Goal: Contribute content: Add original content to the website for others to see

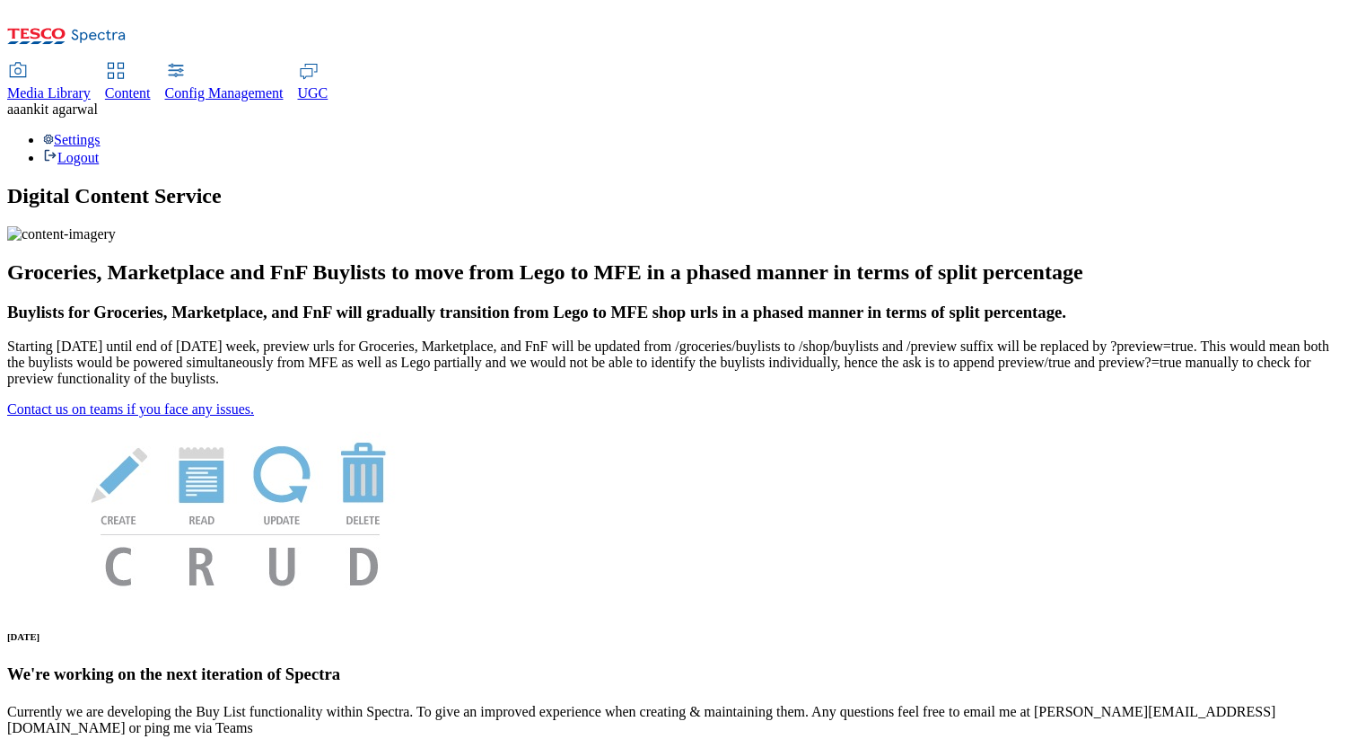
click at [91, 85] on span "Media Library" at bounding box center [48, 92] width 83 height 15
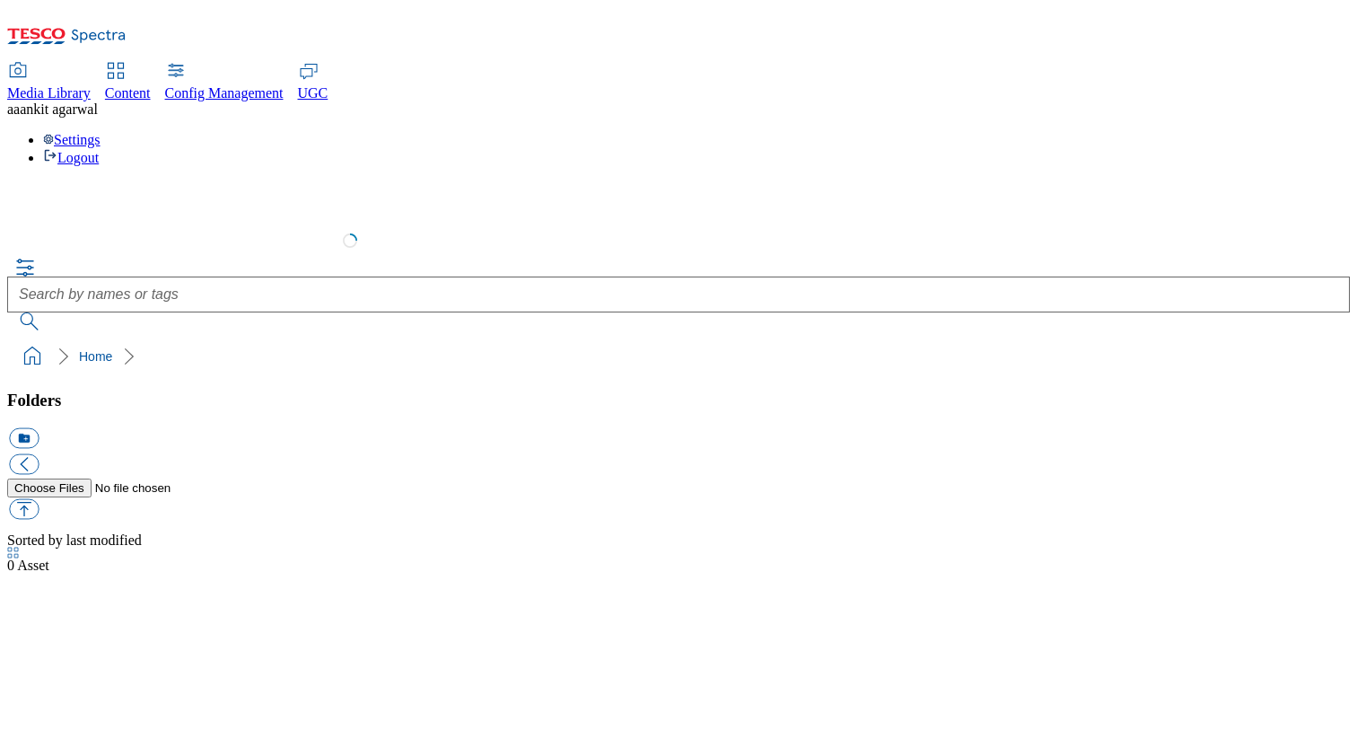
select select "flare-test"
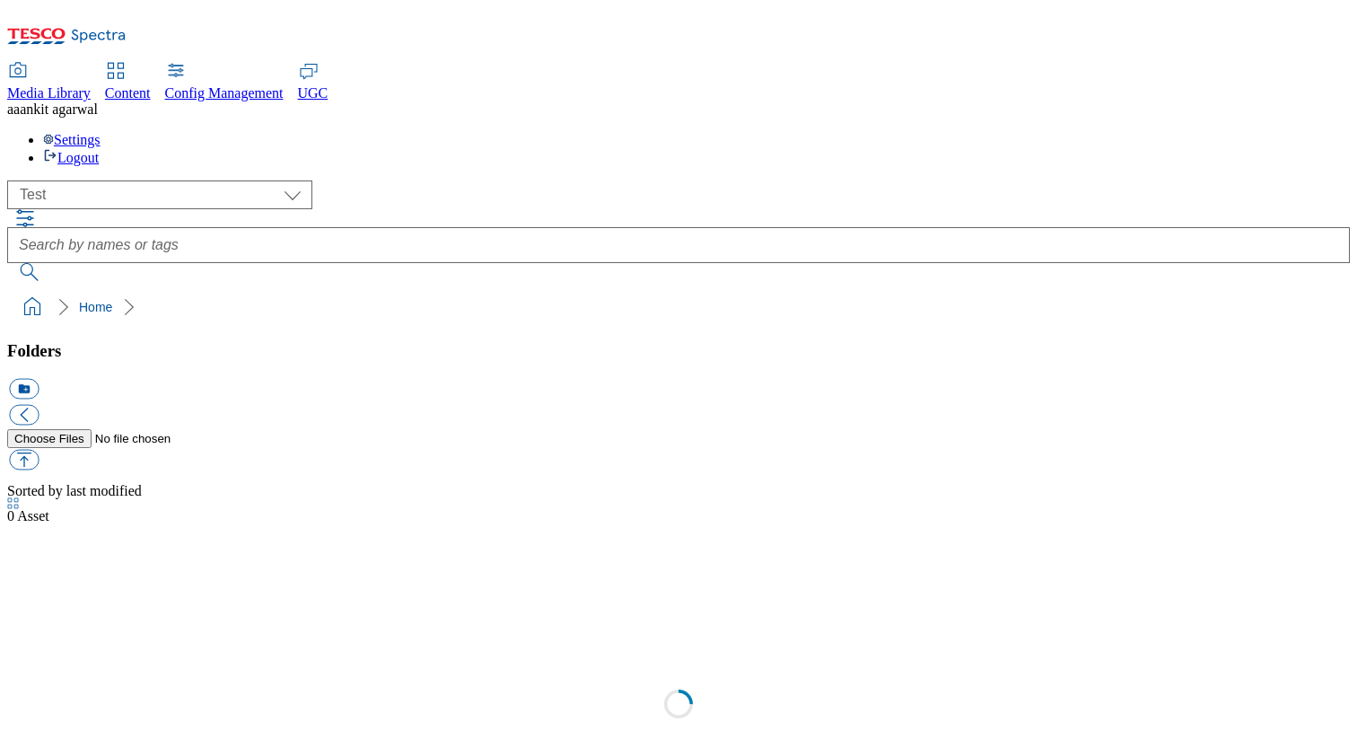
scroll to position [1, 0]
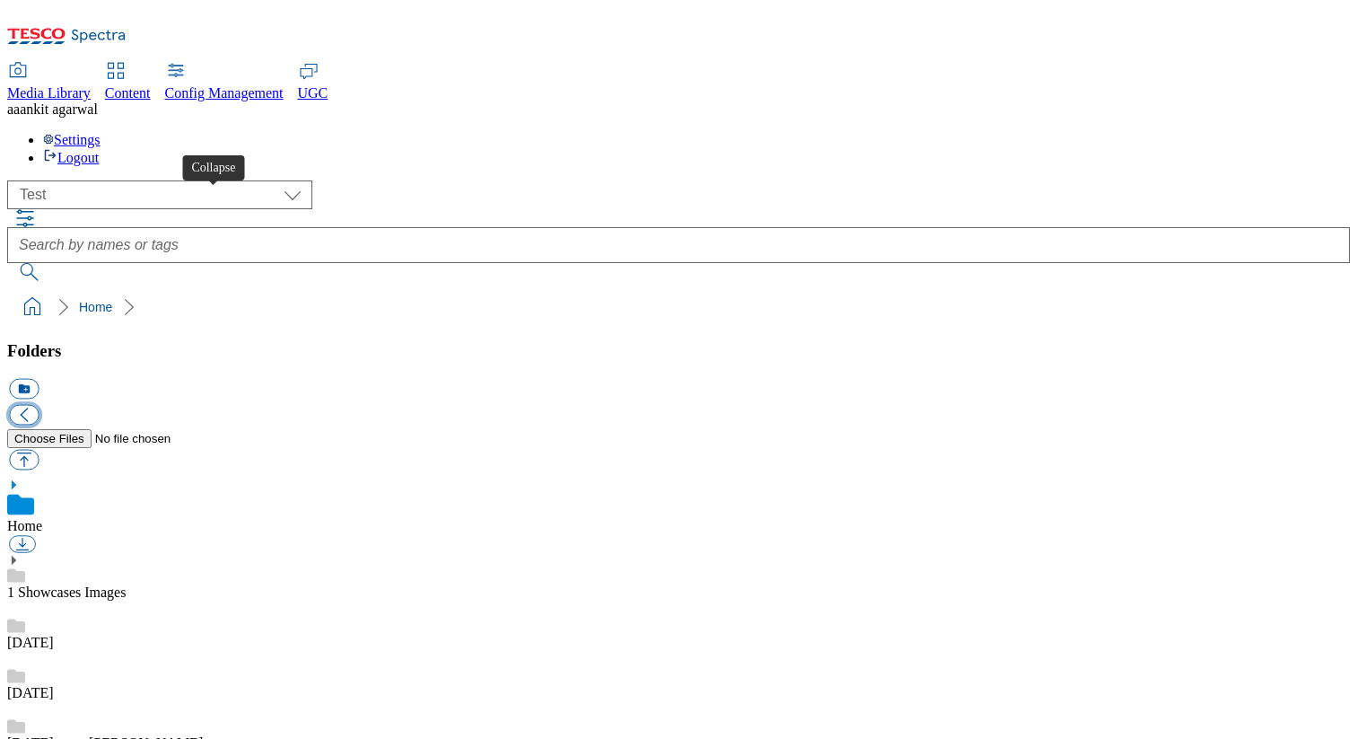
click at [39, 405] on button "button" at bounding box center [24, 415] width 30 height 21
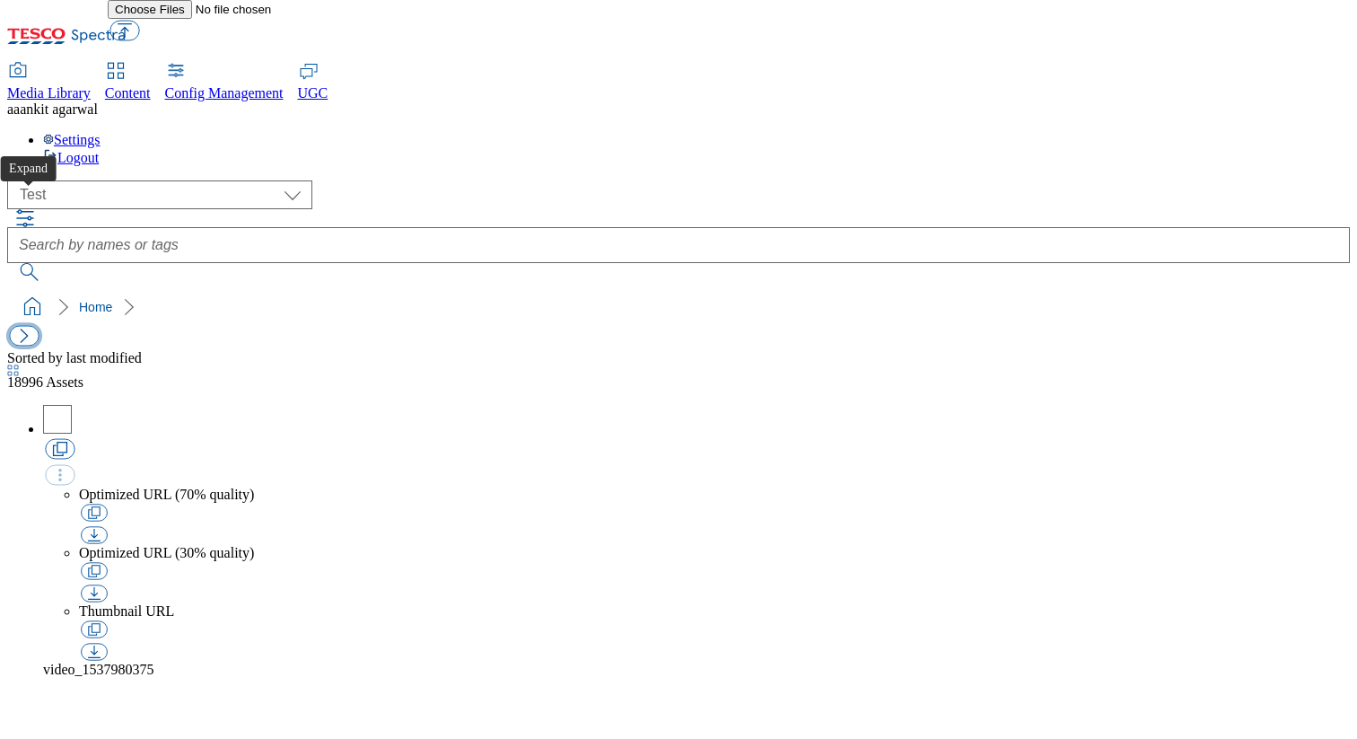
click at [24, 326] on button "button" at bounding box center [24, 336] width 30 height 21
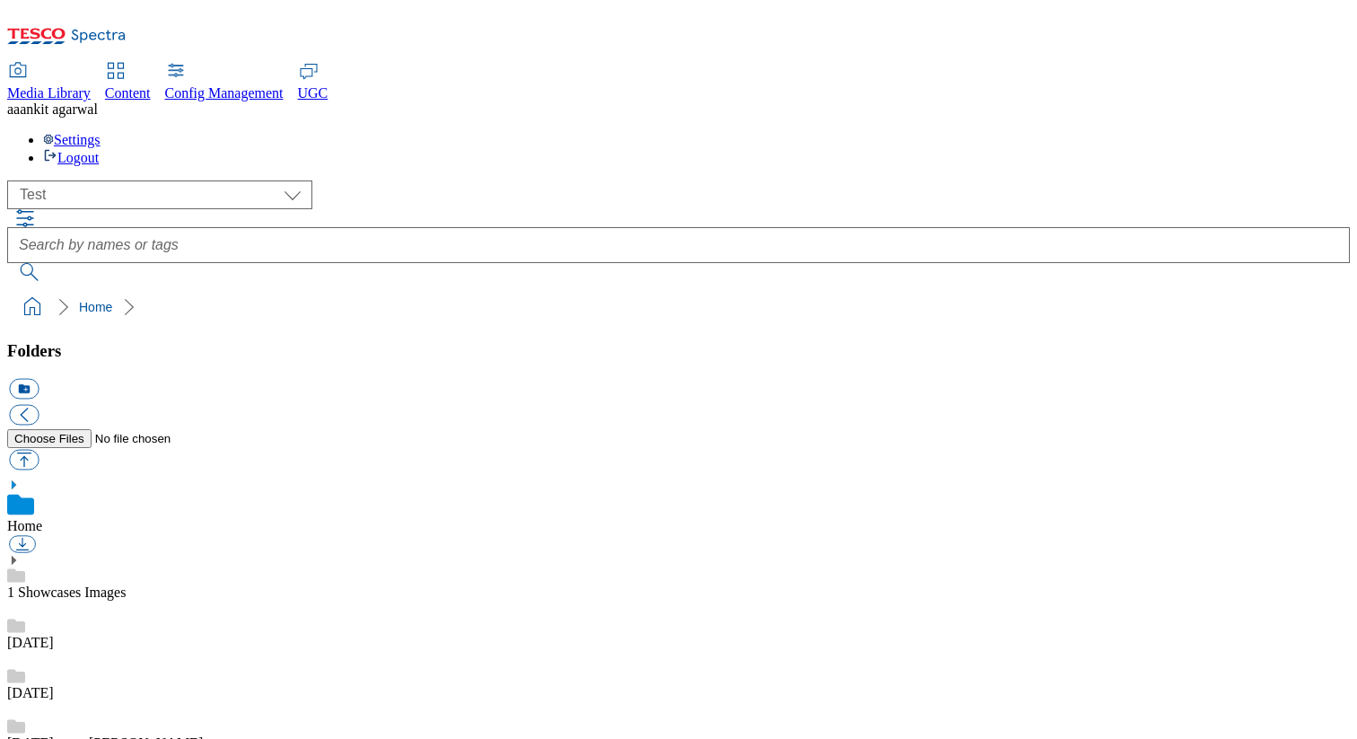
scroll to position [3, 0]
click at [39, 379] on button "icon_new_folder" at bounding box center [24, 389] width 30 height 21
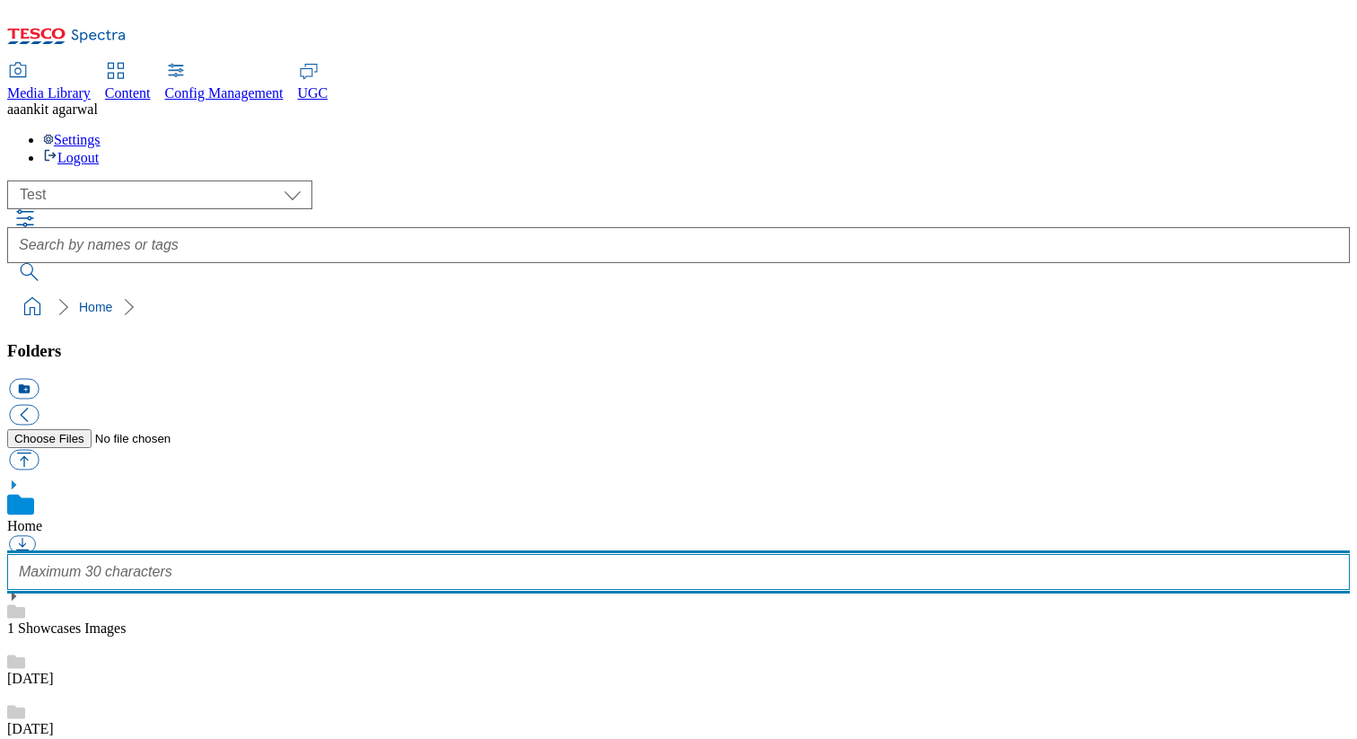
click at [147, 554] on input "text" at bounding box center [678, 572] width 1343 height 36
type input "Ankit_API_Sanity"
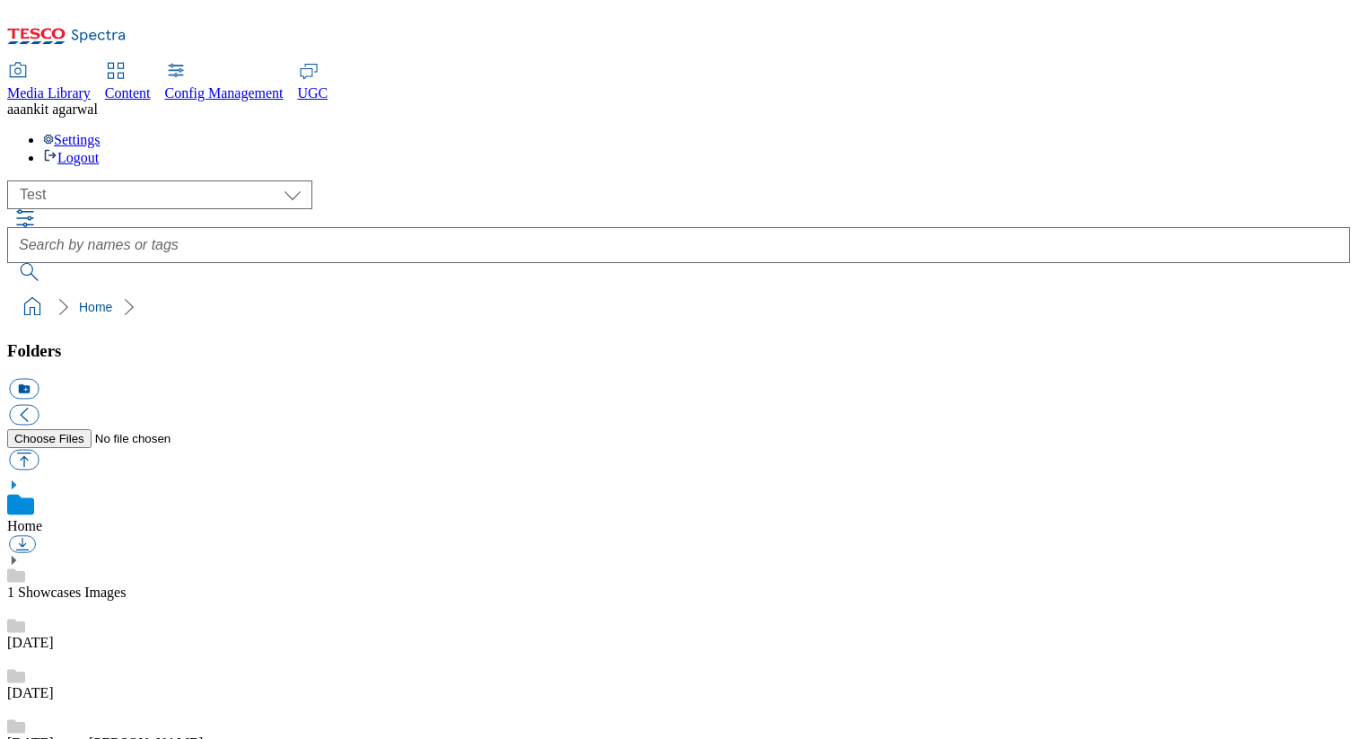
scroll to position [836, 0]
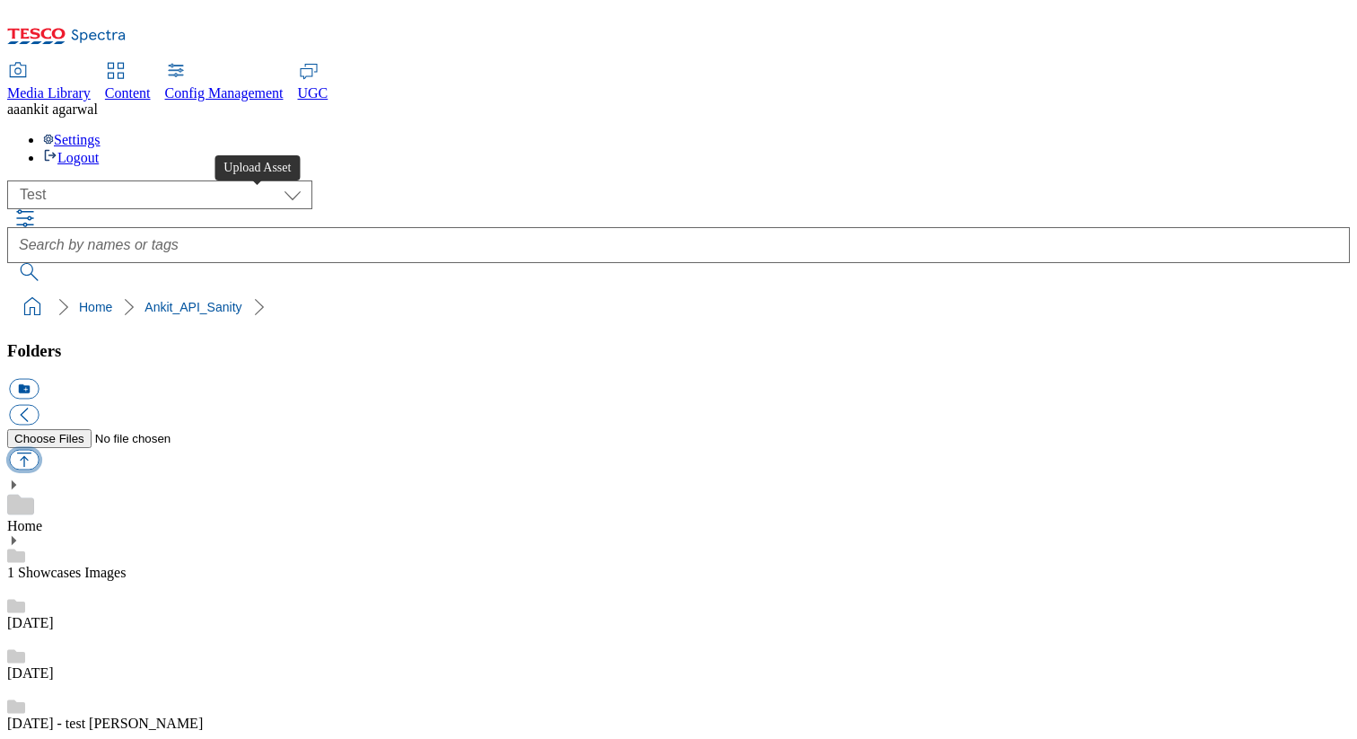
click at [39, 450] on button "button" at bounding box center [24, 460] width 30 height 21
type input "C:\fakepath\a.jpg"
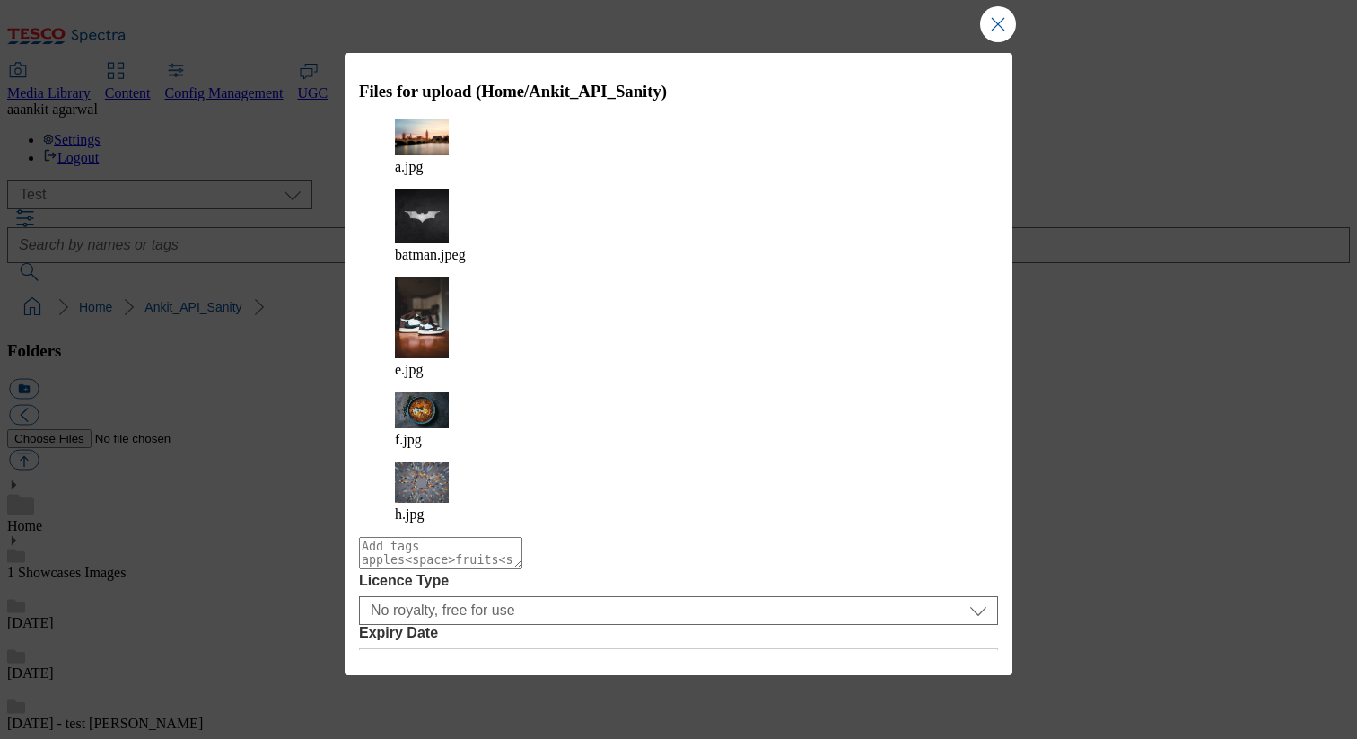
click at [522, 537] on textarea "Modal" at bounding box center [440, 553] width 163 height 32
type textarea "API_Sanity"
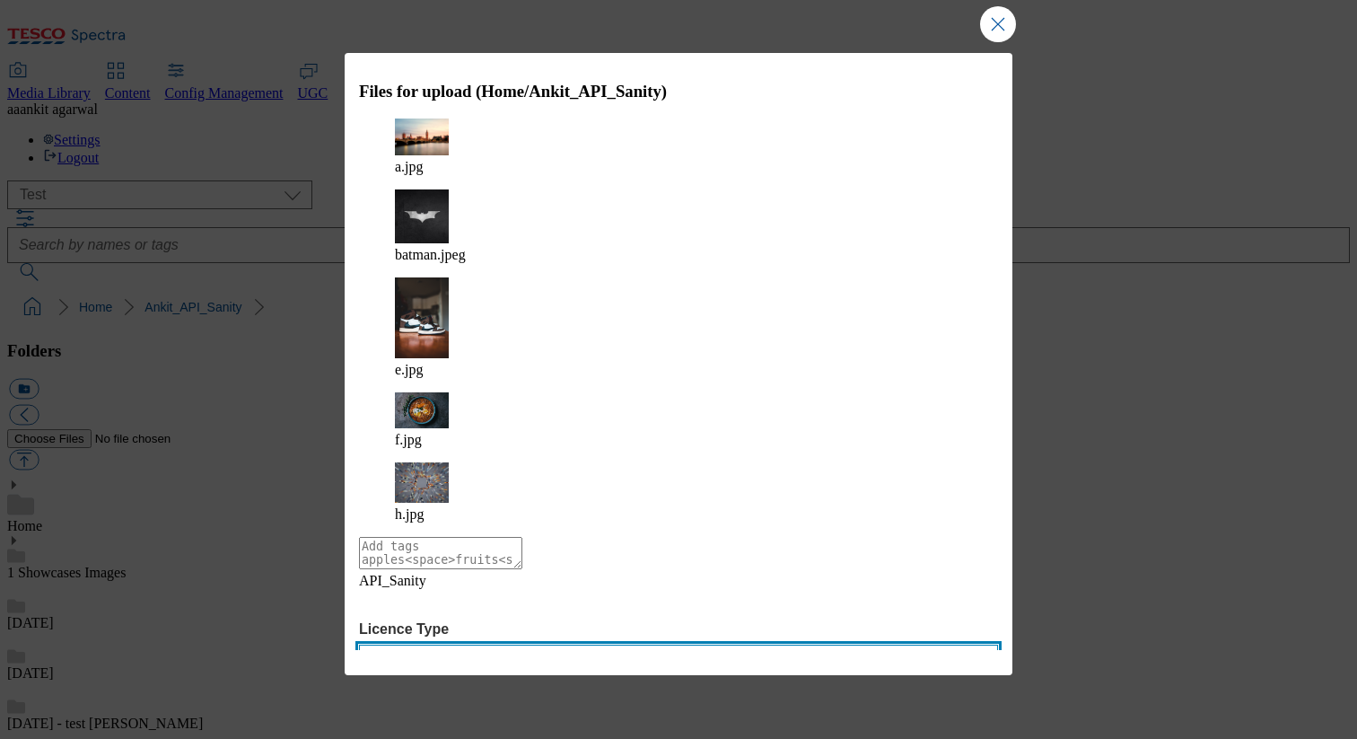
click at [558, 644] on select "No royalty, free for use All media 3 months UK only All media 6 months UK only …" at bounding box center [678, 658] width 639 height 29
select select "All media 6 months UK only"
click at [359, 644] on select "No royalty, free for use All media 3 months UK only All media 6 months UK only …" at bounding box center [678, 658] width 639 height 29
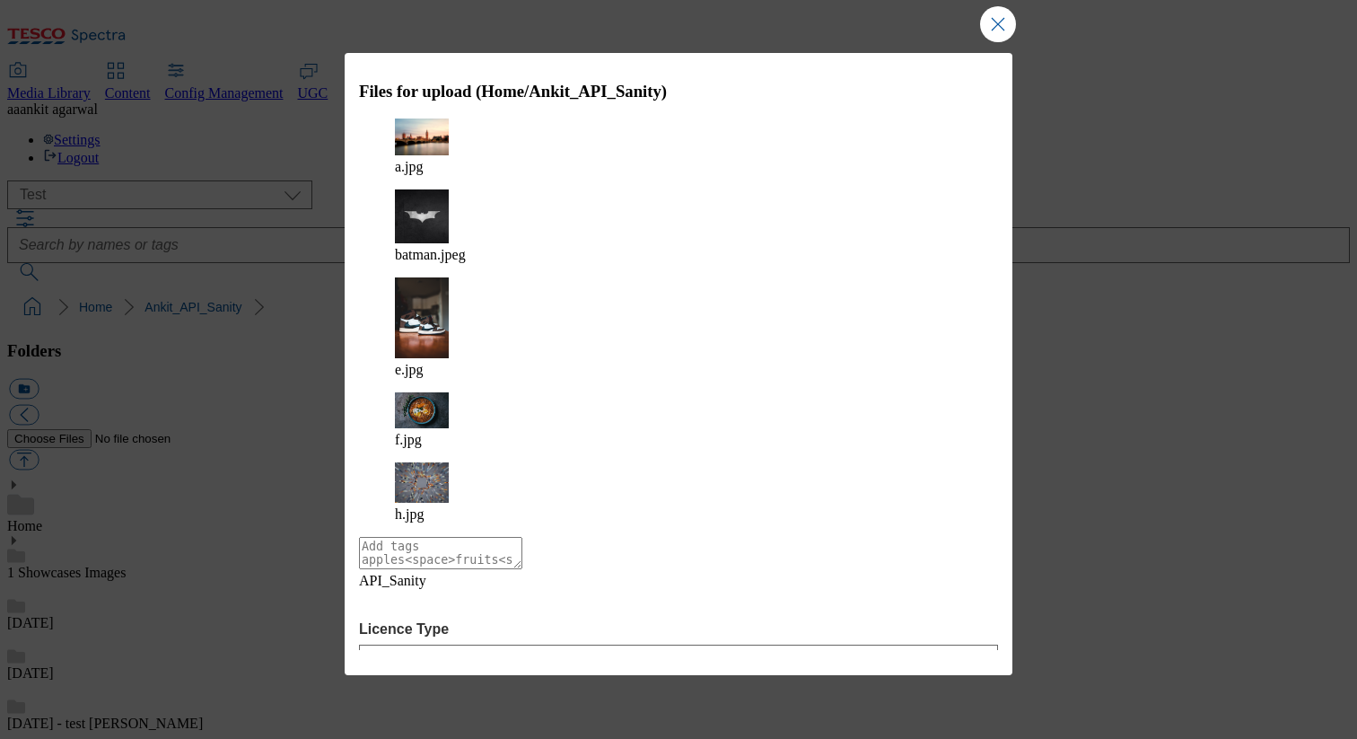
click at [745, 696] on input "Expiry Date" at bounding box center [678, 710] width 639 height 29
click at [818, 696] on input "Expiry Date" at bounding box center [678, 710] width 639 height 29
click at [978, 696] on input "Expiry Date" at bounding box center [678, 710] width 639 height 29
type input "2025-10-15"
click at [955, 734] on button "Upload" at bounding box center [949, 751] width 84 height 34
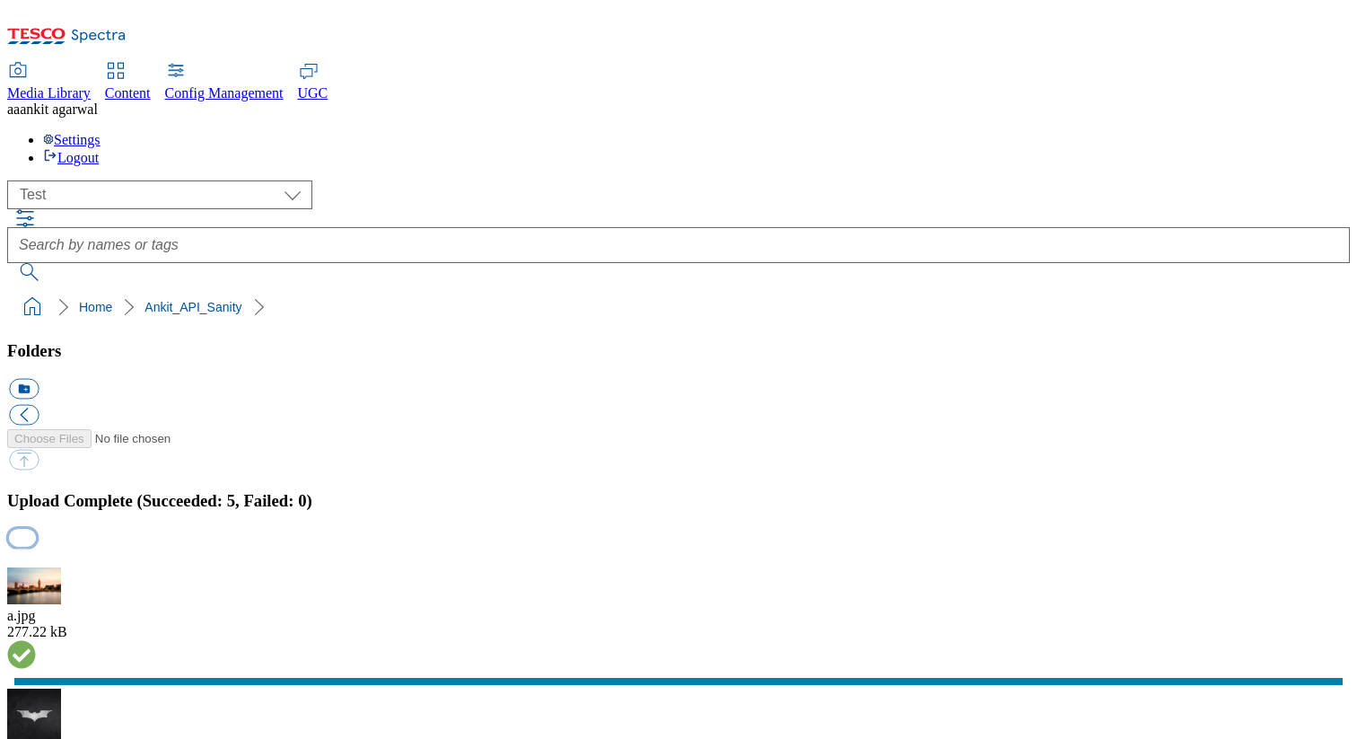
click at [36, 529] on button "button" at bounding box center [22, 537] width 27 height 17
click at [36, 546] on button "button" at bounding box center [22, 537] width 27 height 17
click at [36, 548] on button "button" at bounding box center [22, 556] width 27 height 17
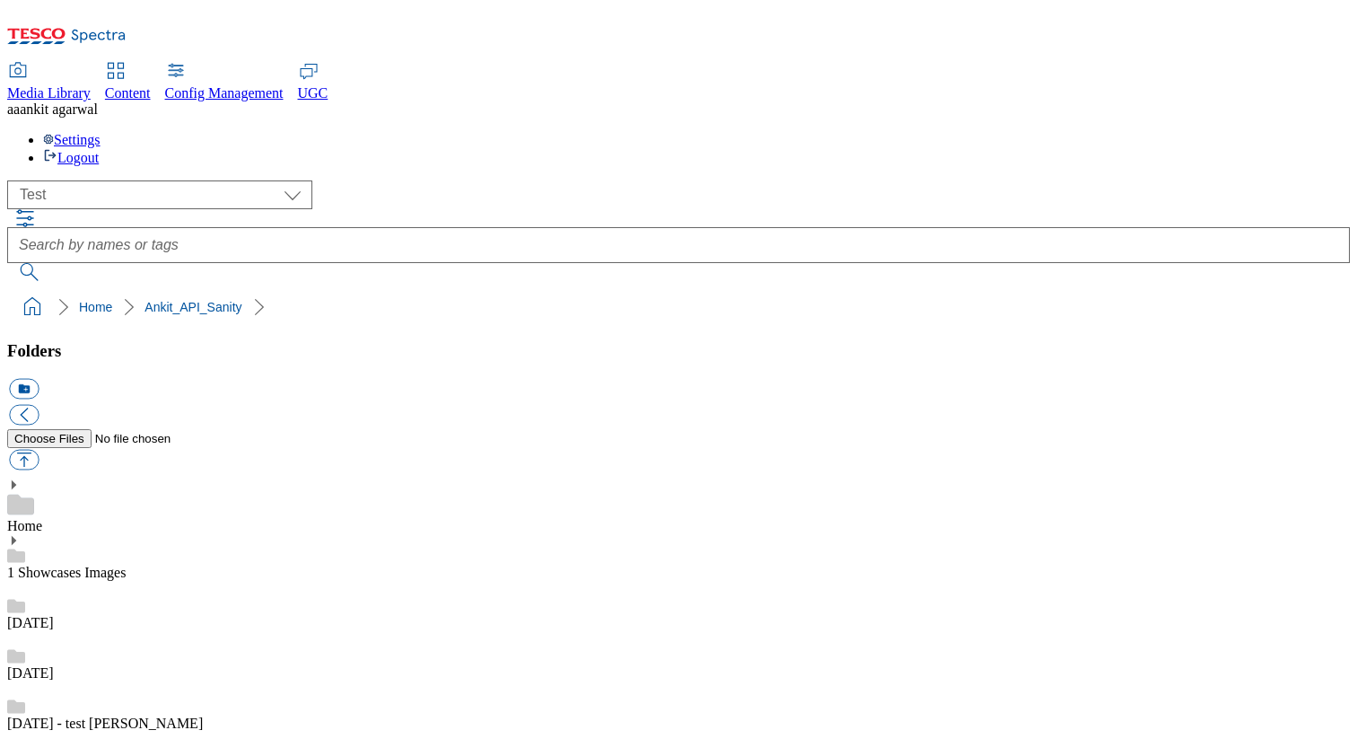
checkbox input "true"
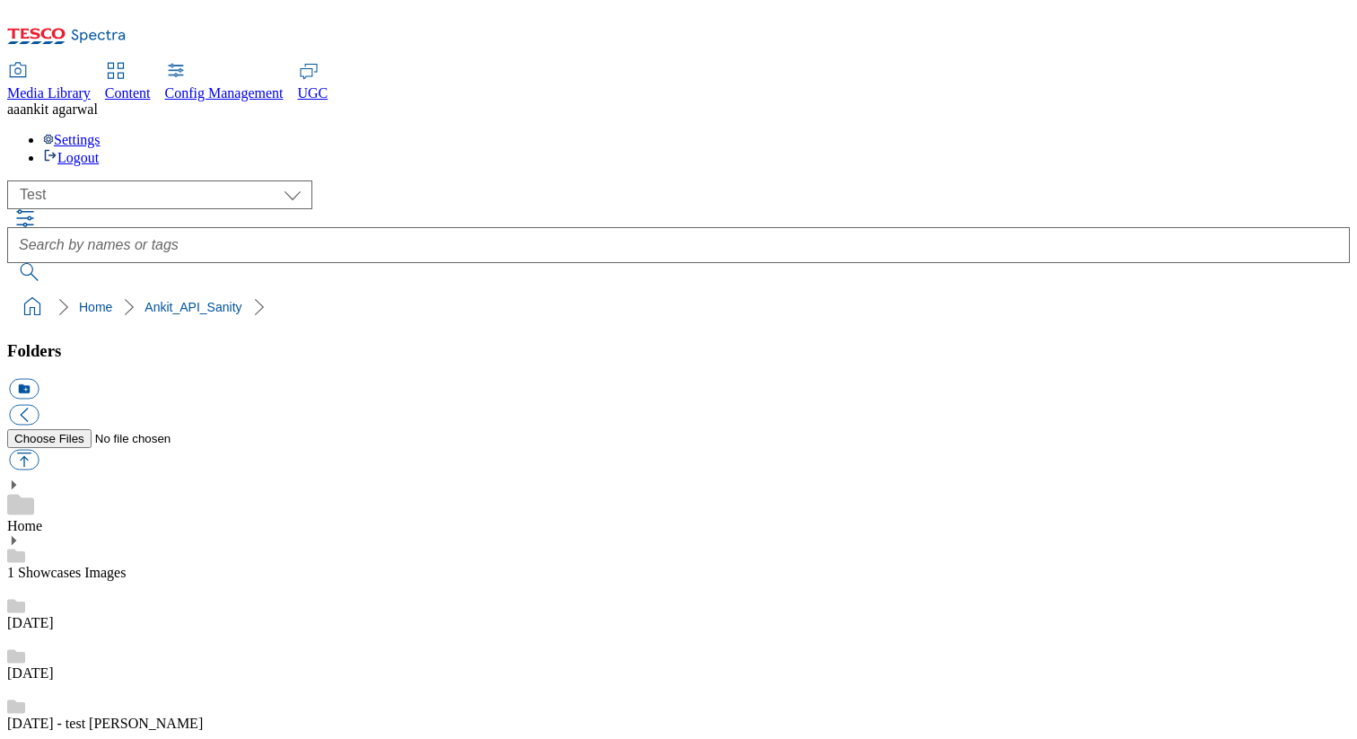
checkbox input "false"
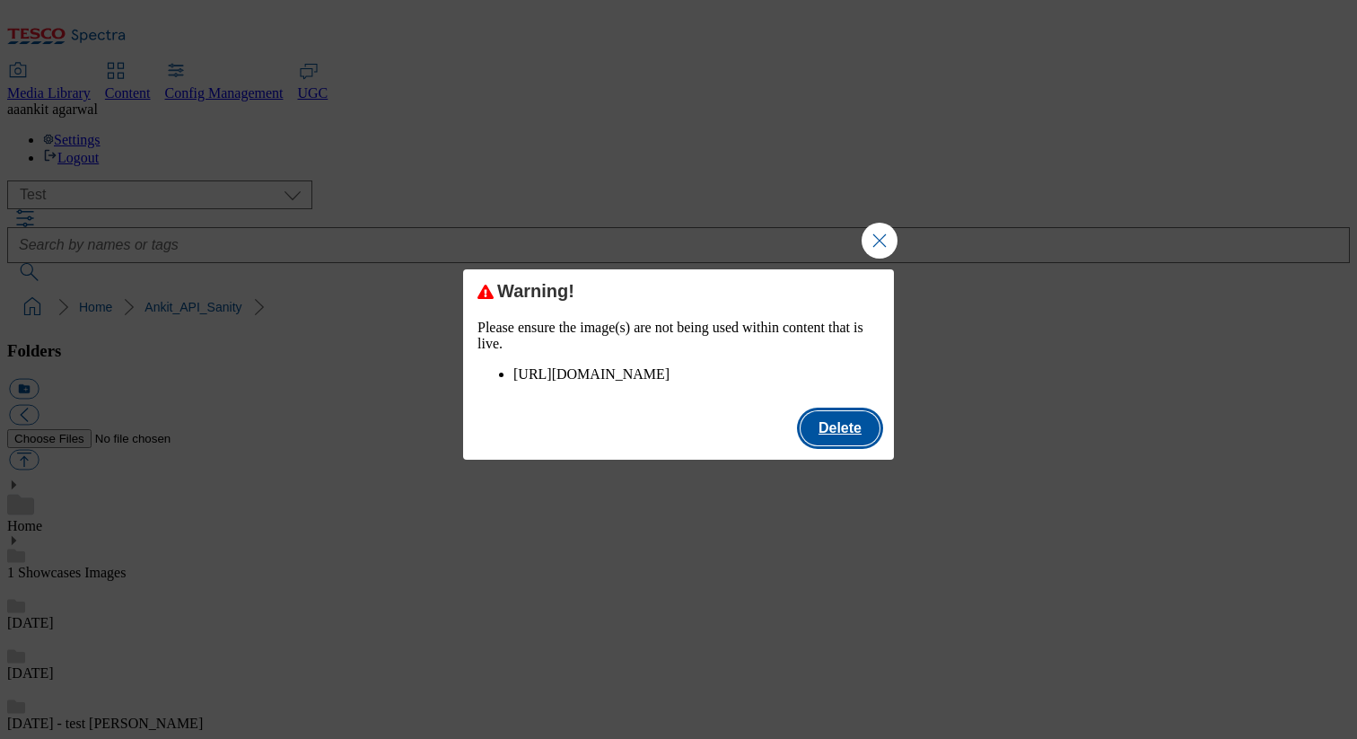
click at [851, 440] on button "Delete" at bounding box center [839, 428] width 79 height 34
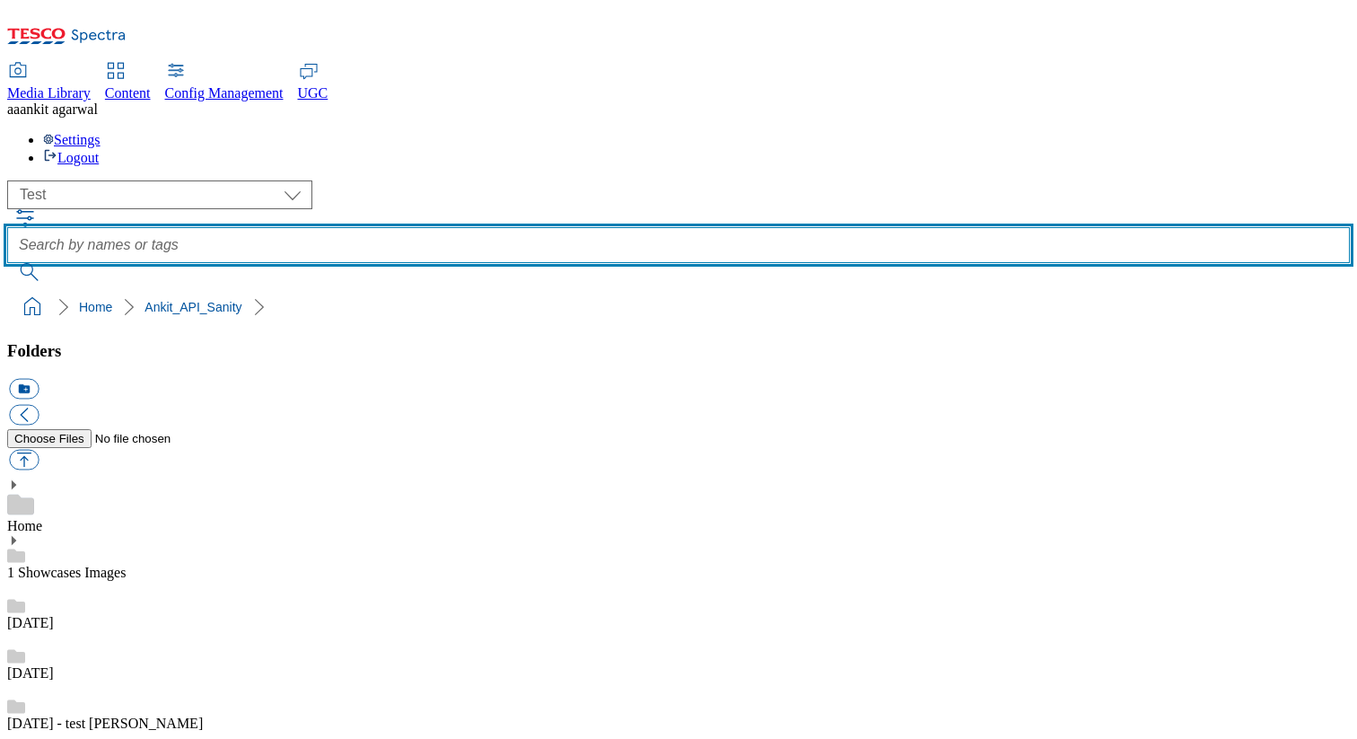
click at [535, 227] on input "text" at bounding box center [678, 245] width 1343 height 36
type input "API_Sanity"
click at [7, 263] on button "submit" at bounding box center [30, 272] width 47 height 18
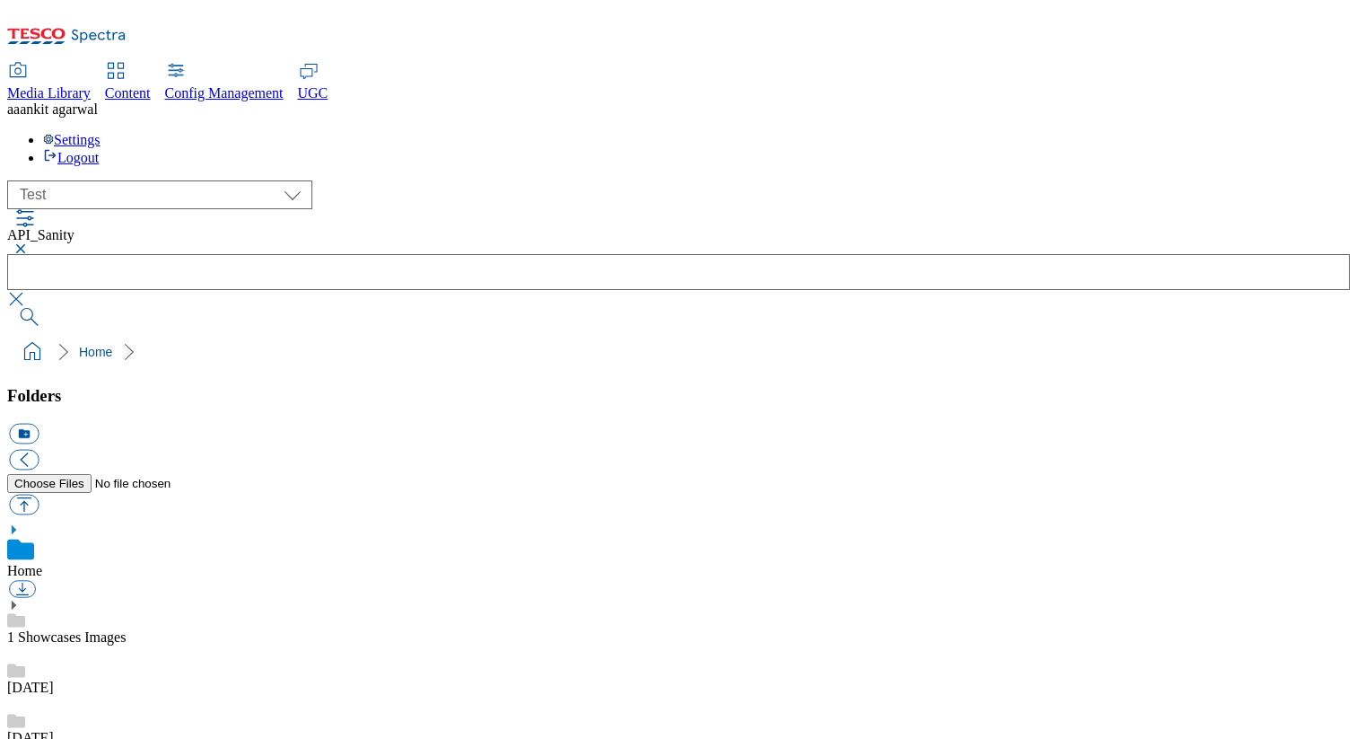
click at [1062, 254] on form at bounding box center [678, 290] width 1343 height 72
click at [29, 290] on button "button" at bounding box center [18, 299] width 22 height 18
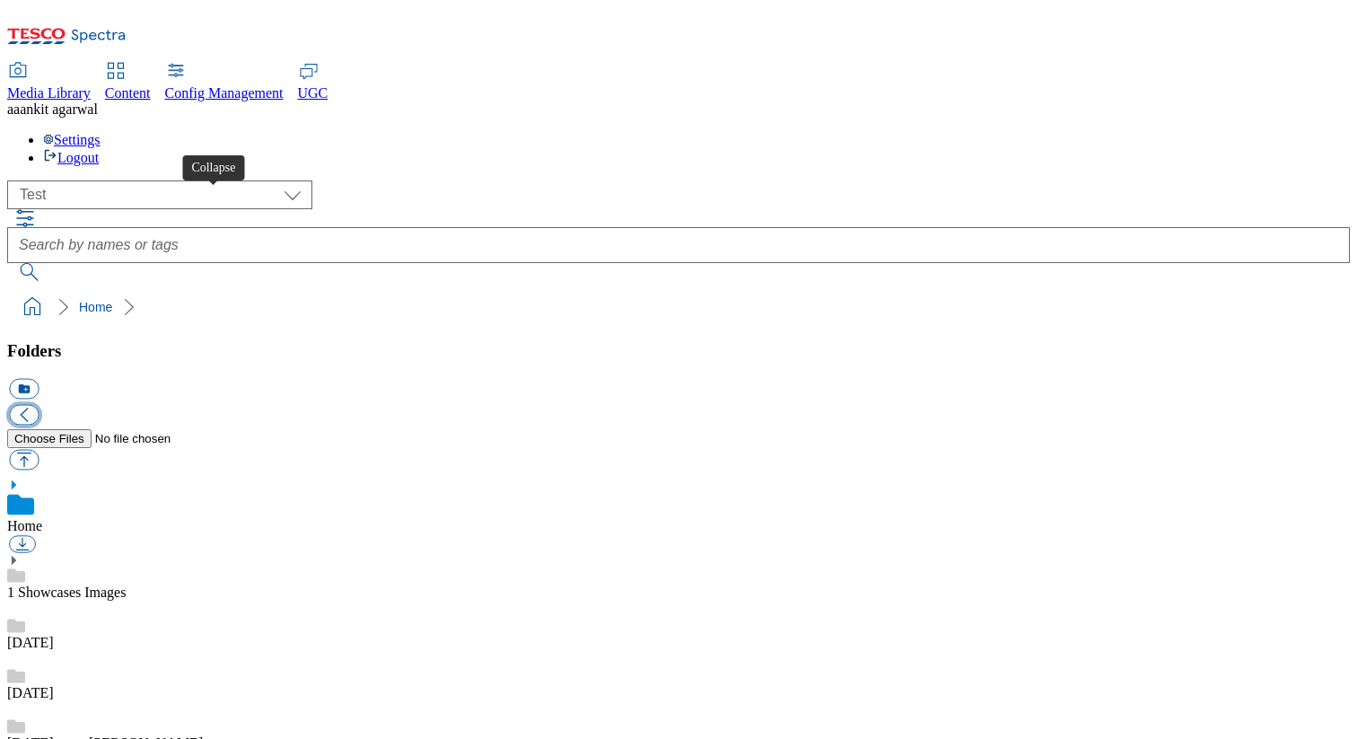
click at [39, 405] on button "button" at bounding box center [24, 415] width 30 height 21
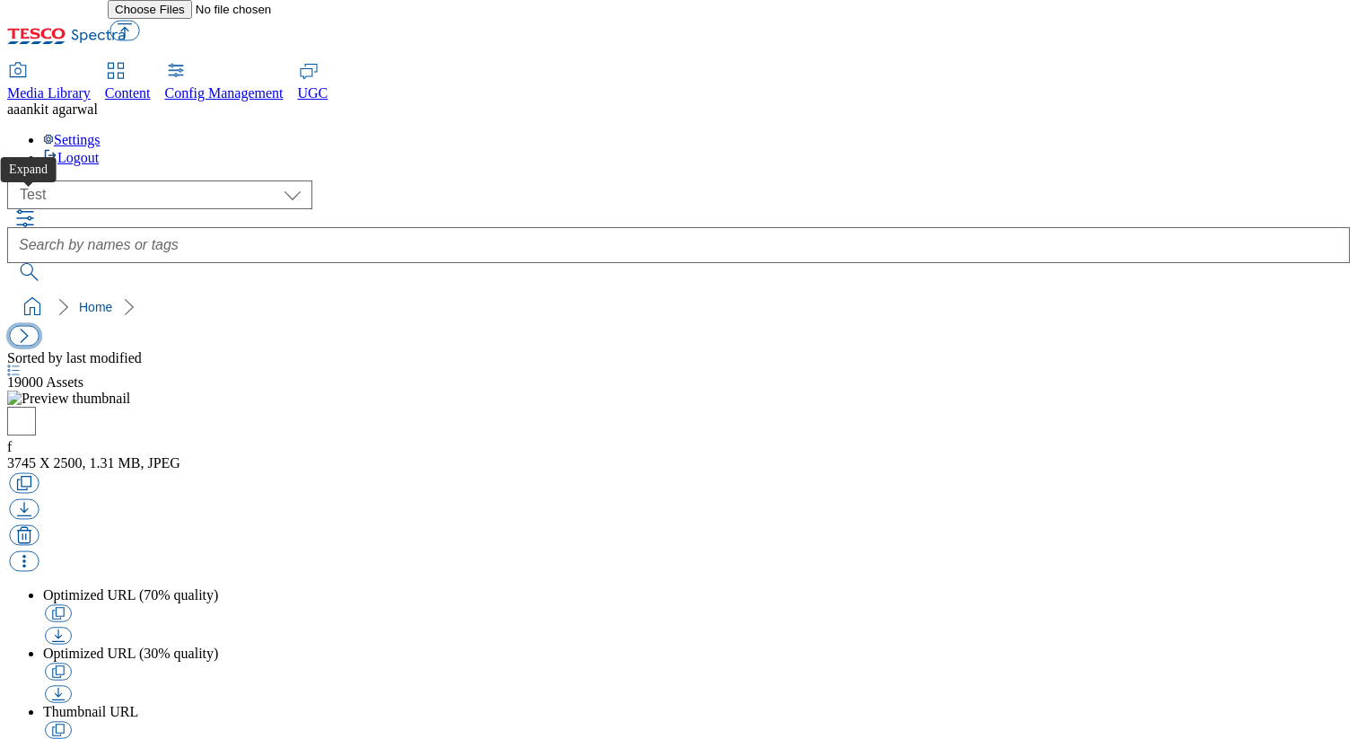
click at [32, 326] on button "button" at bounding box center [24, 336] width 30 height 21
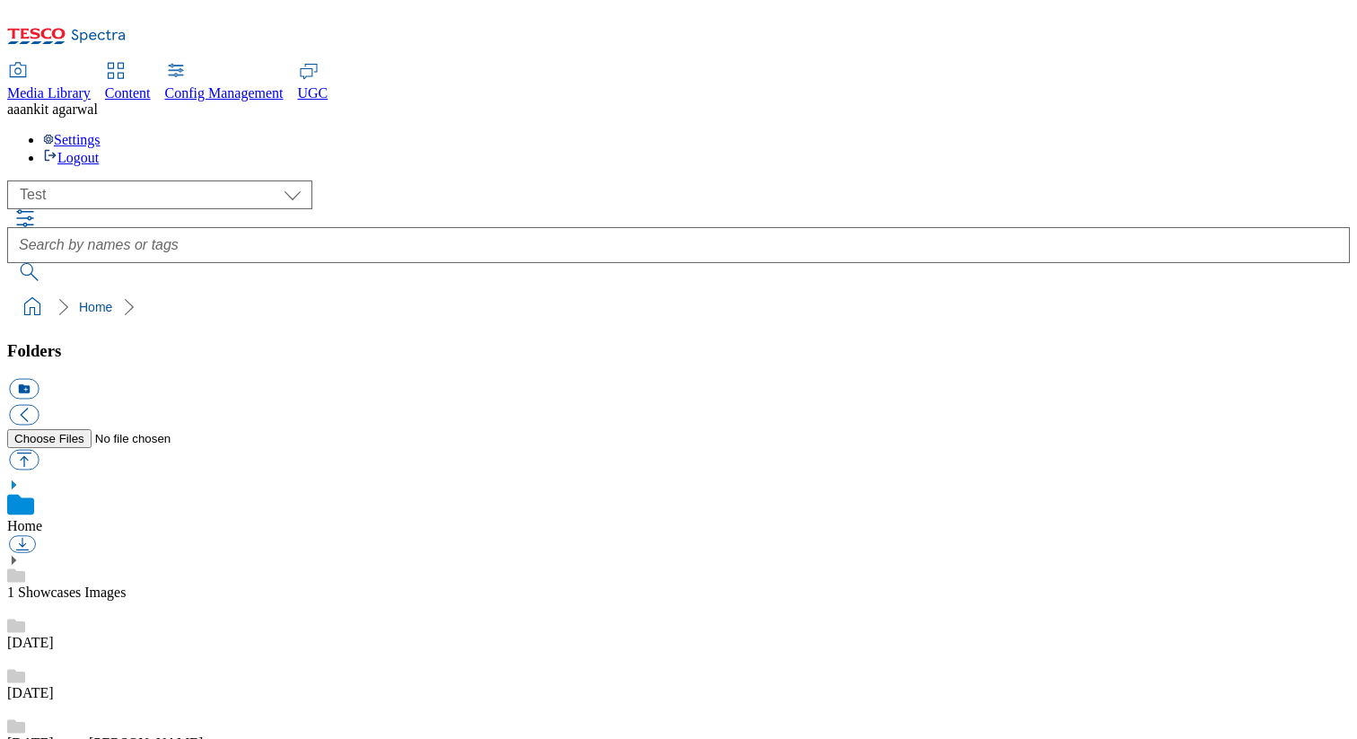
scroll to position [3, 0]
click at [432, 209] on div at bounding box center [678, 245] width 1343 height 72
click at [33, 209] on icon "button" at bounding box center [24, 217] width 17 height 17
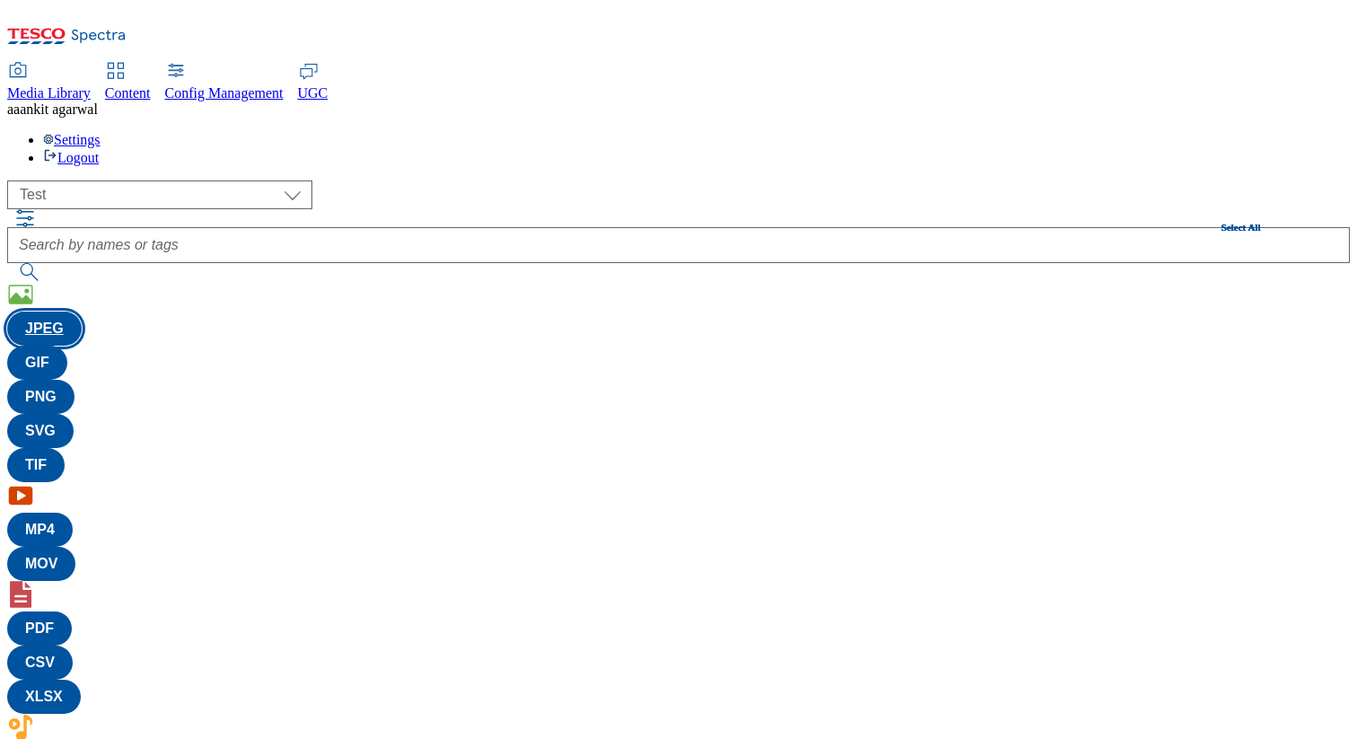
click at [82, 311] on button "JPEG" at bounding box center [44, 328] width 74 height 34
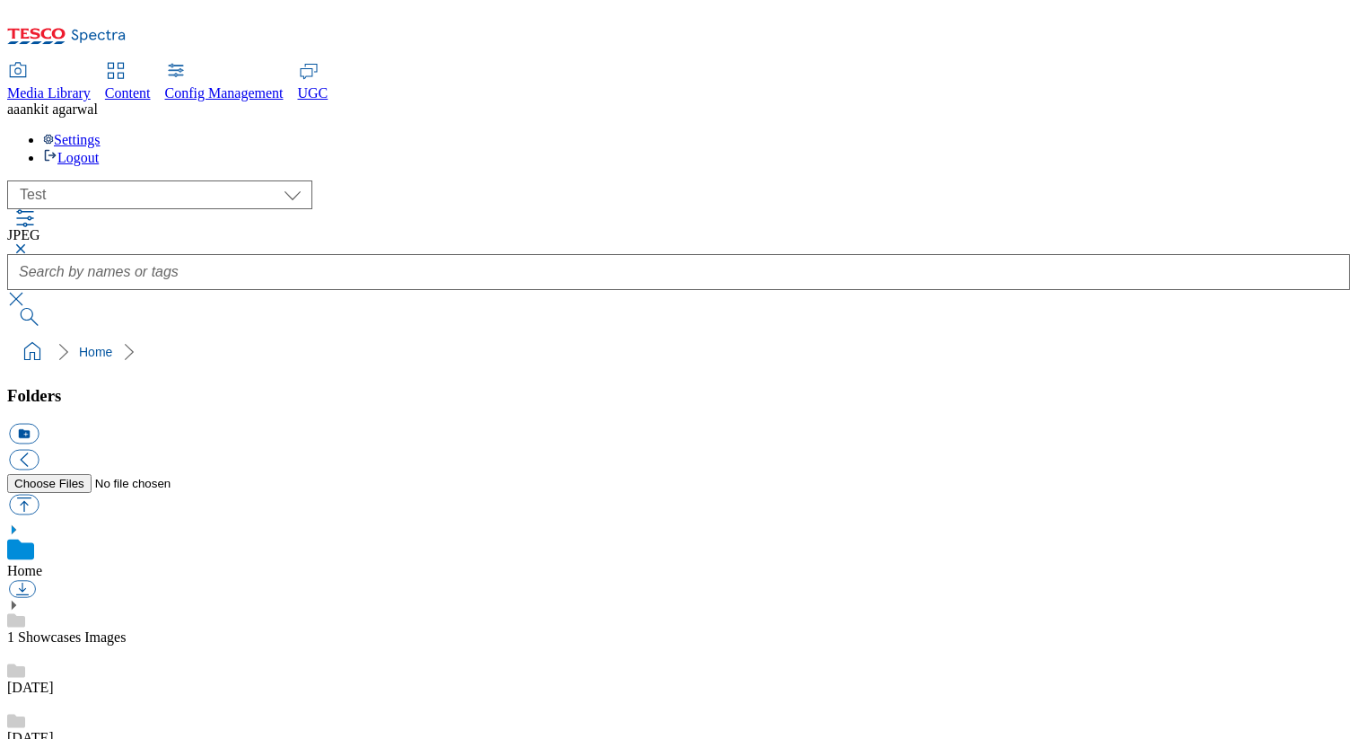
scroll to position [0, 0]
click at [29, 243] on button "button" at bounding box center [18, 248] width 22 height 11
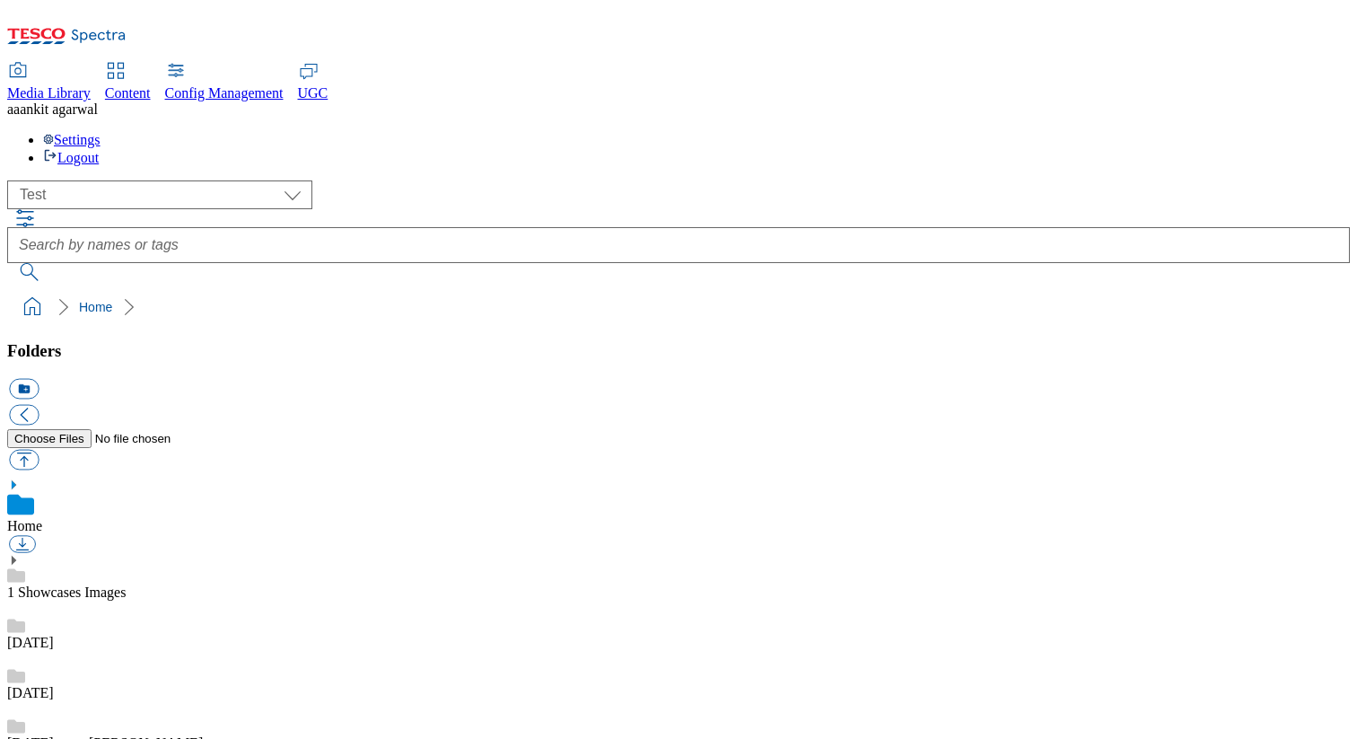
click at [433, 209] on div at bounding box center [678, 245] width 1343 height 72
click at [33, 209] on icon "button" at bounding box center [24, 217] width 17 height 17
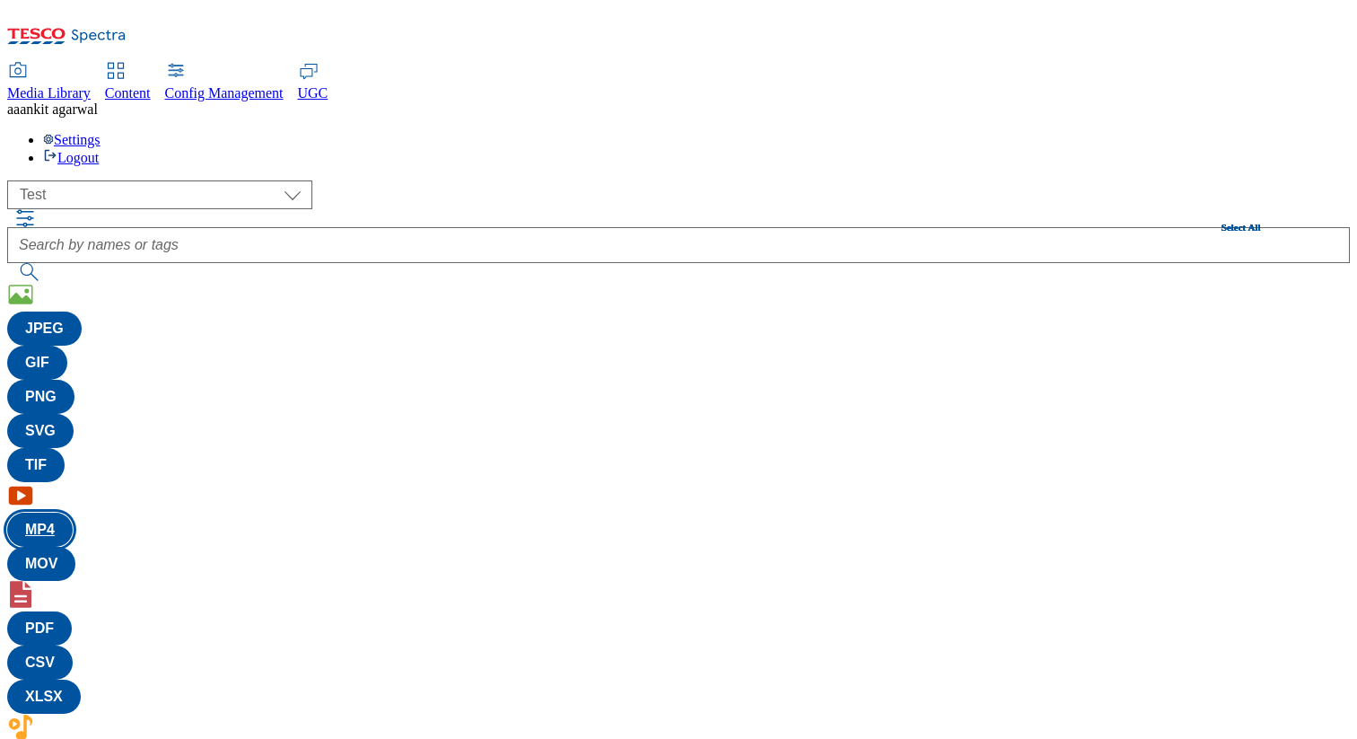
click at [73, 512] on button "MP4" at bounding box center [40, 529] width 66 height 34
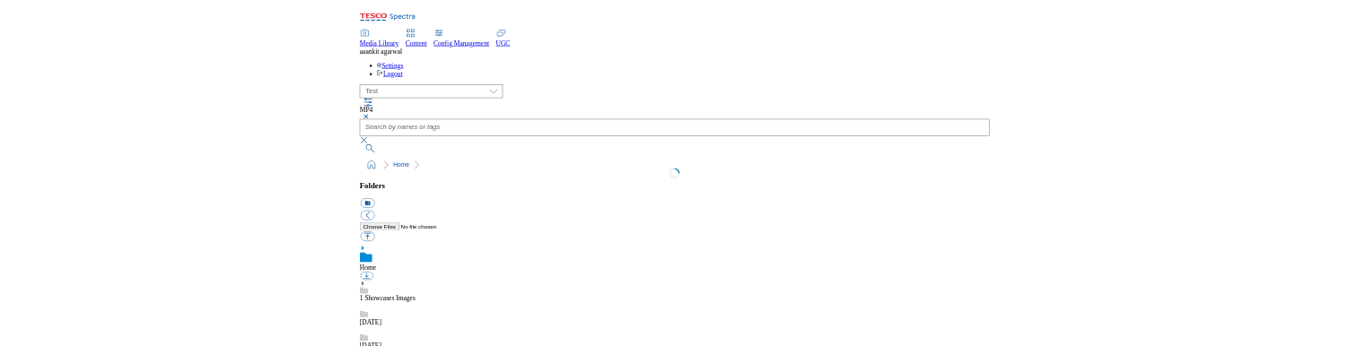
scroll to position [355, 0]
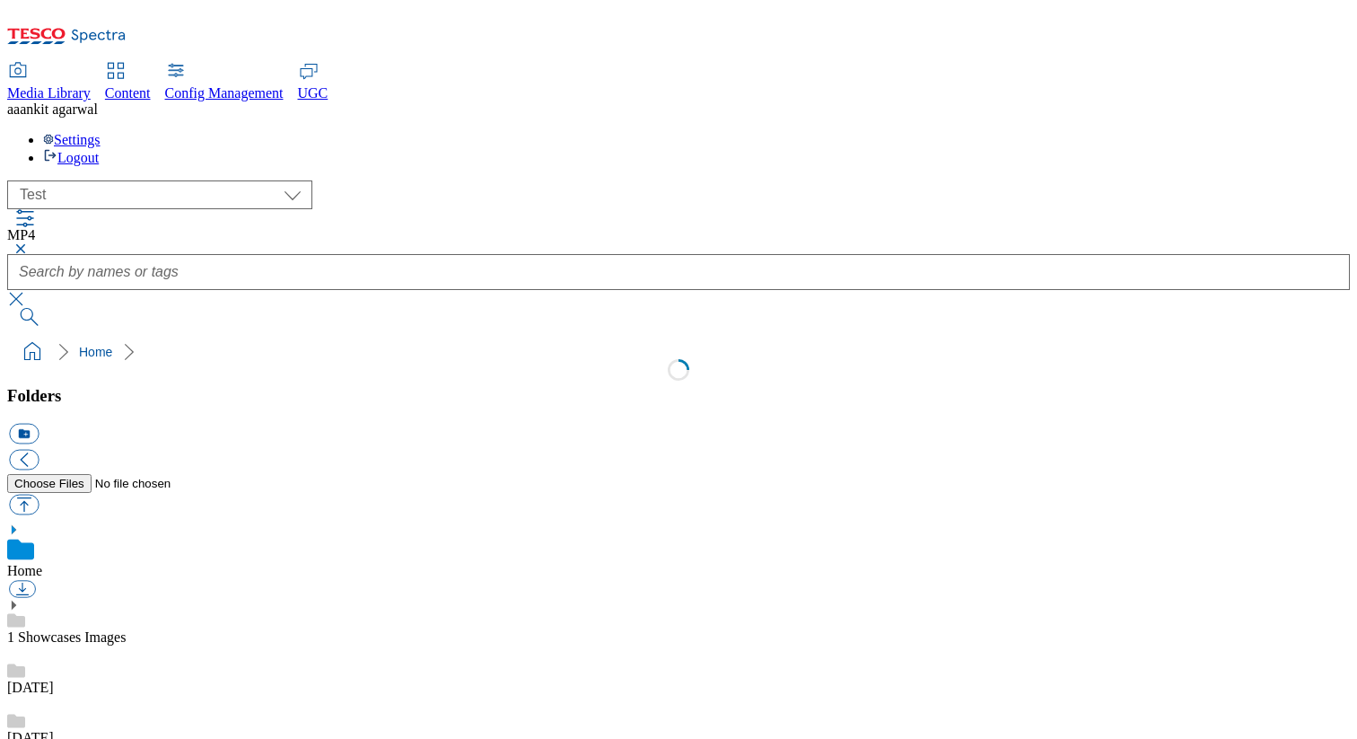
type input "100"
type input "200"
type input "40"
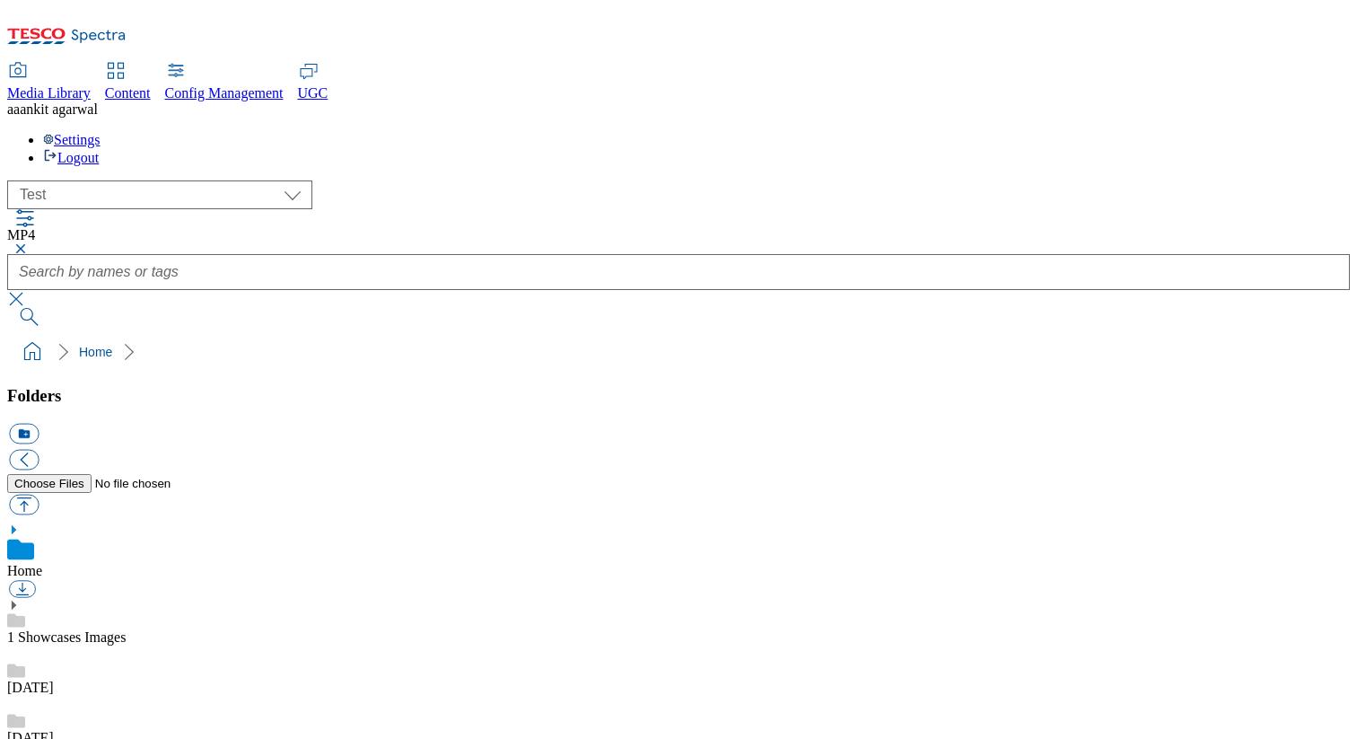
type input "100"
click at [269, 232] on video at bounding box center [134, 165] width 269 height 135
click at [0, 0] on div "button" at bounding box center [0, 0] width 0 height 0
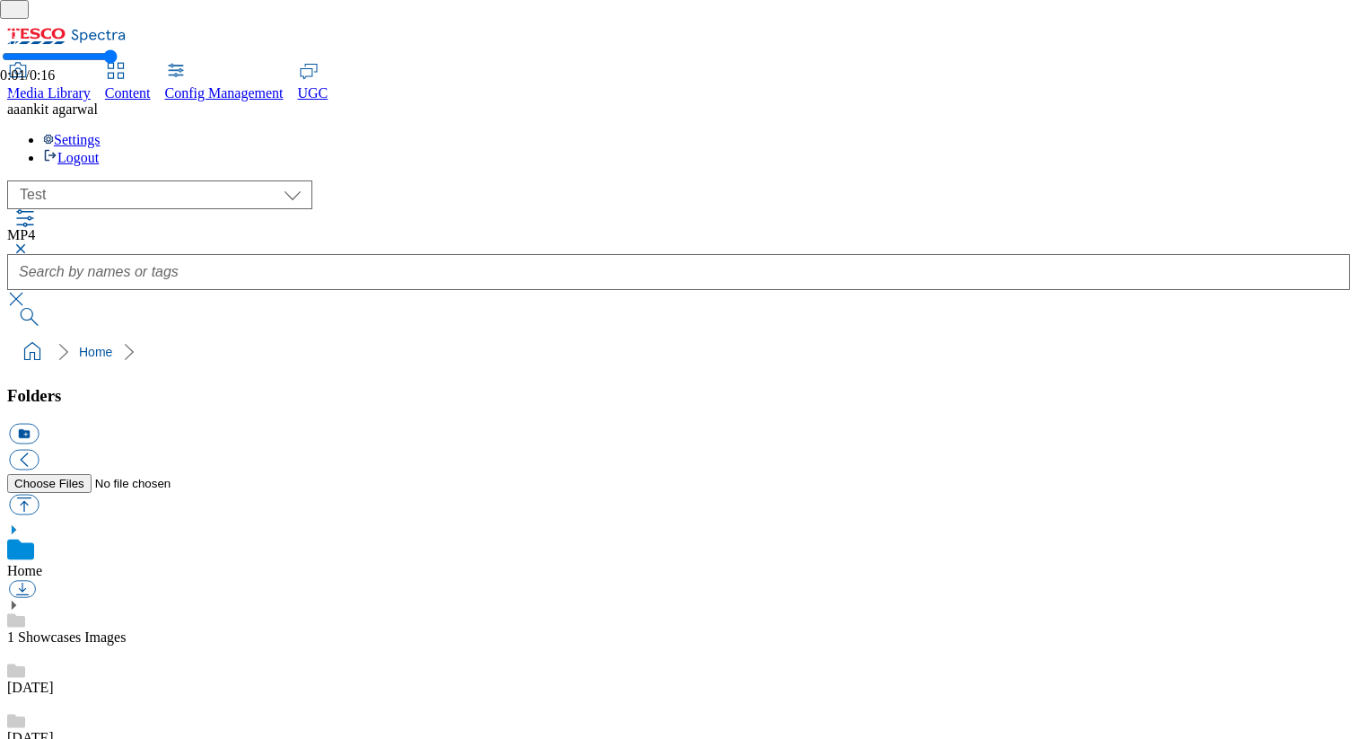
click at [22, 98] on button "button" at bounding box center [11, 90] width 22 height 14
click at [215, 180] on div "( optional ) All all CE Clubcard Boost UK Clubcard Marketing Clubcard ROI clubc…" at bounding box center [678, 194] width 1343 height 29
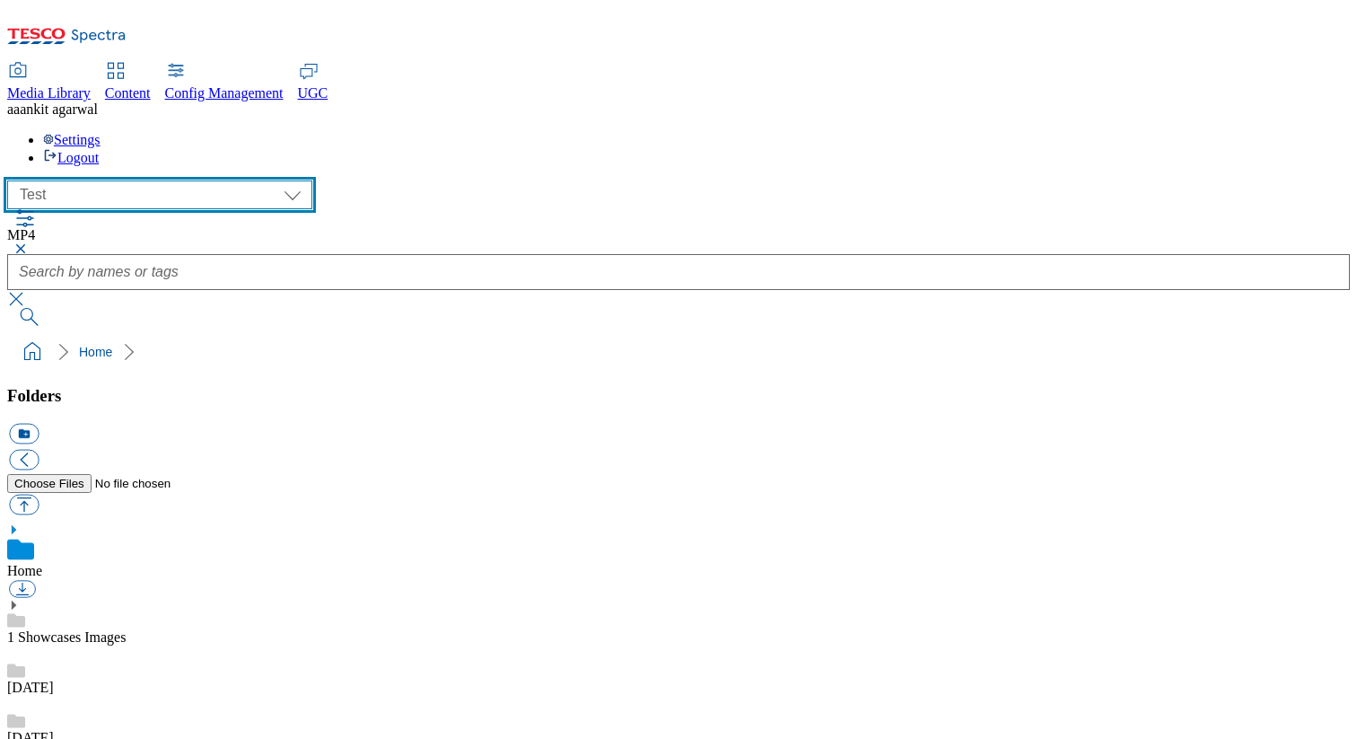
click at [209, 180] on select "All all CE Clubcard Boost UK Clubcard Marketing Clubcard ROI clubcard-boost-uk …" at bounding box center [159, 194] width 305 height 29
select select "flare-dotcom-hu"
click at [13, 180] on select "All all CE Clubcard Boost UK Clubcard Marketing Clubcard ROI clubcard-boost-uk …" at bounding box center [159, 194] width 305 height 29
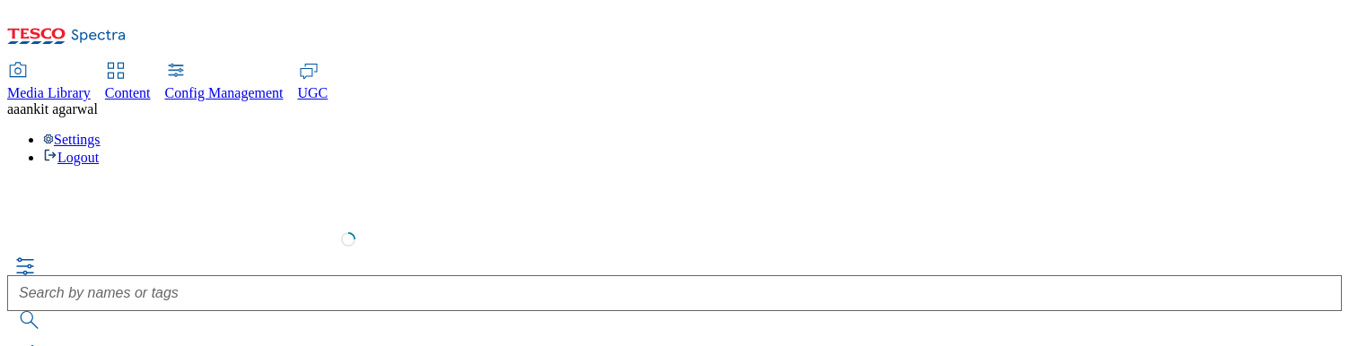
select select "flare-dotcom-hu"
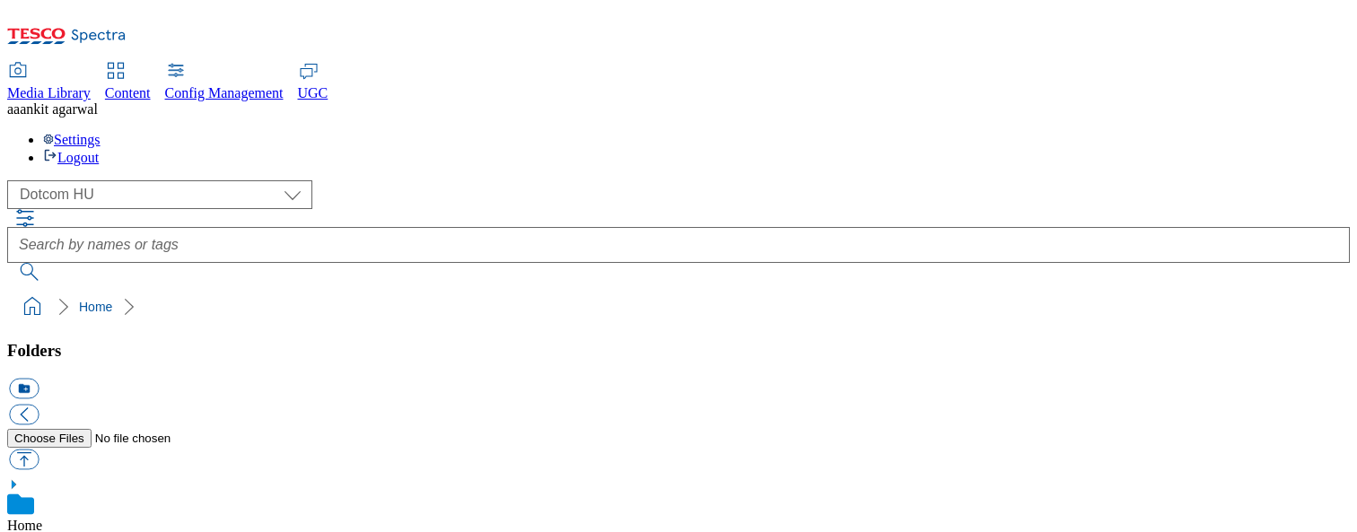
click at [1300, 132] on div "Settings Logout" at bounding box center [678, 149] width 1343 height 34
click at [99, 150] on link "Logout" at bounding box center [71, 157] width 56 height 15
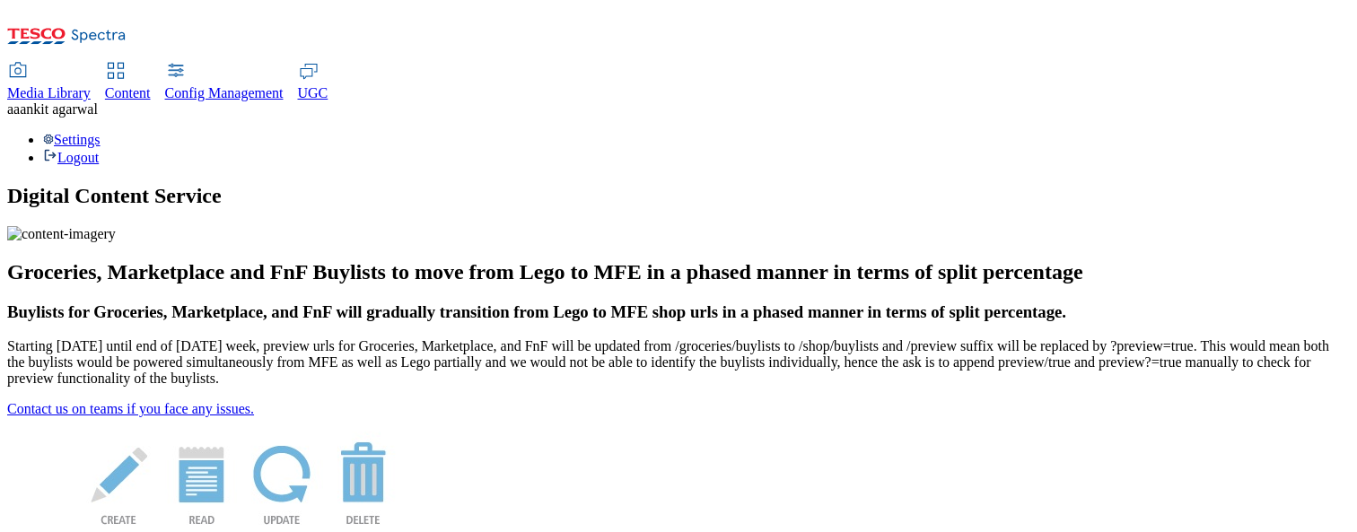
click at [1300, 132] on div "Settings Logout" at bounding box center [678, 149] width 1343 height 34
click at [99, 150] on link "Logout" at bounding box center [71, 157] width 56 height 15
